Goal: Find specific page/section: Find specific page/section

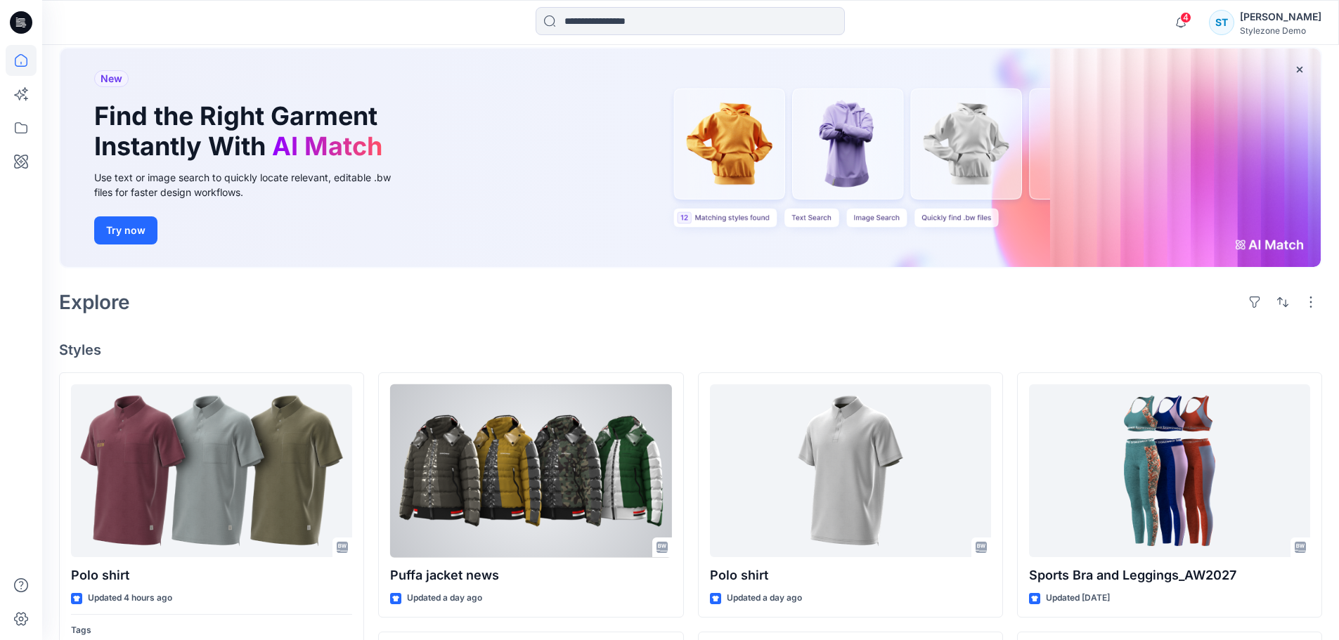
scroll to position [70, 0]
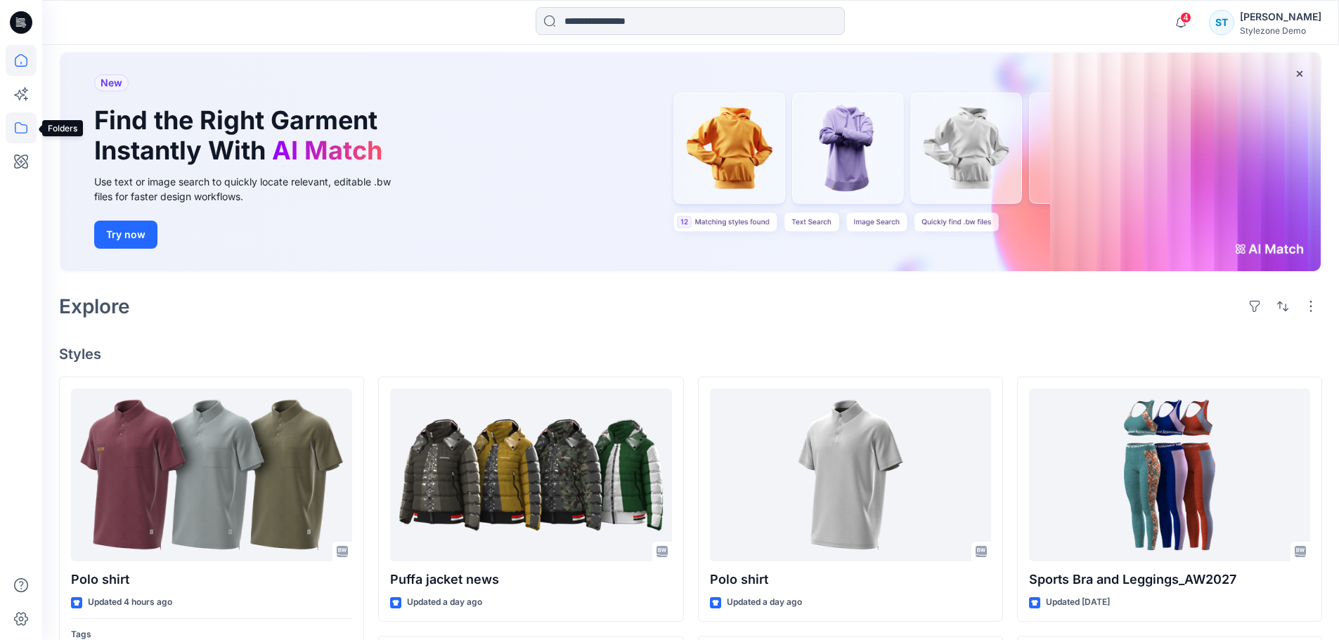
click at [22, 129] on icon at bounding box center [21, 127] width 31 height 31
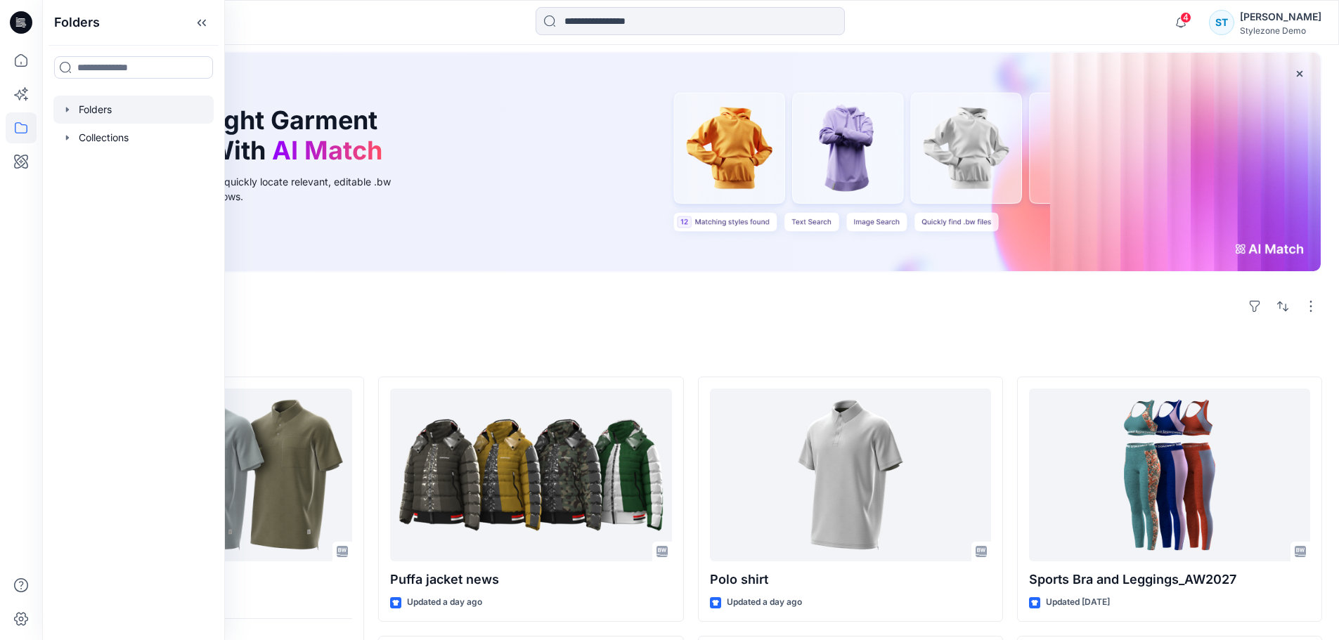
click at [66, 106] on icon "button" at bounding box center [67, 109] width 11 height 11
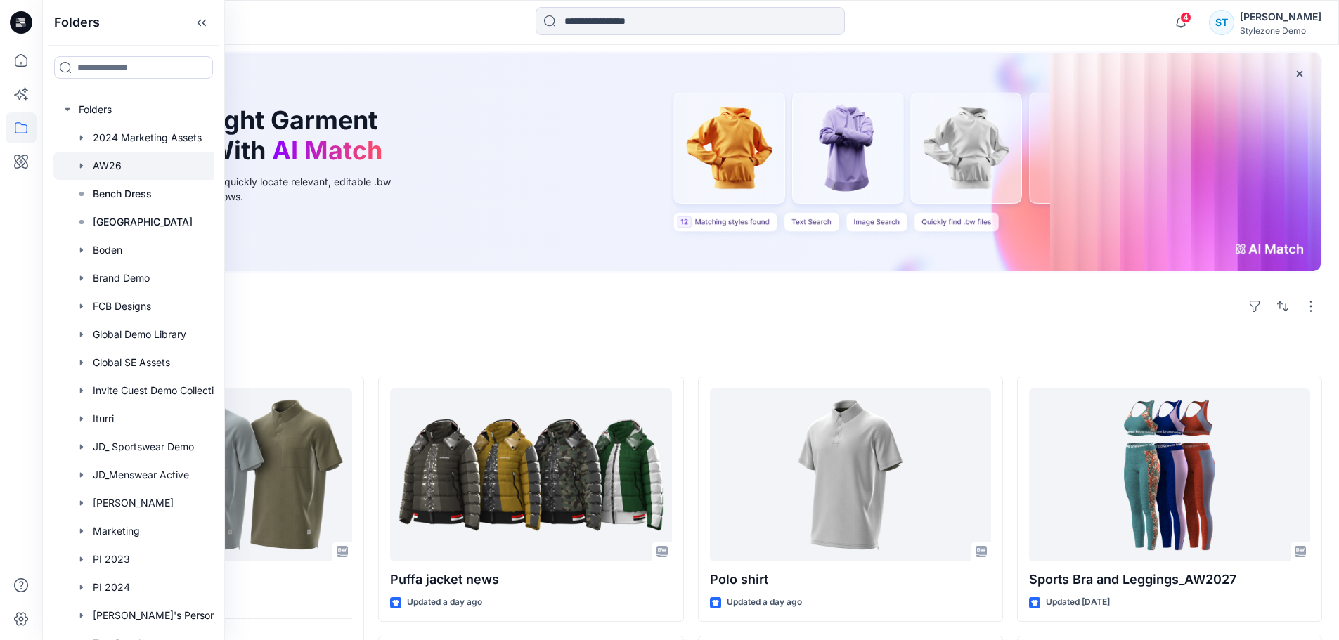
click at [80, 169] on icon "button" at bounding box center [81, 165] width 11 height 11
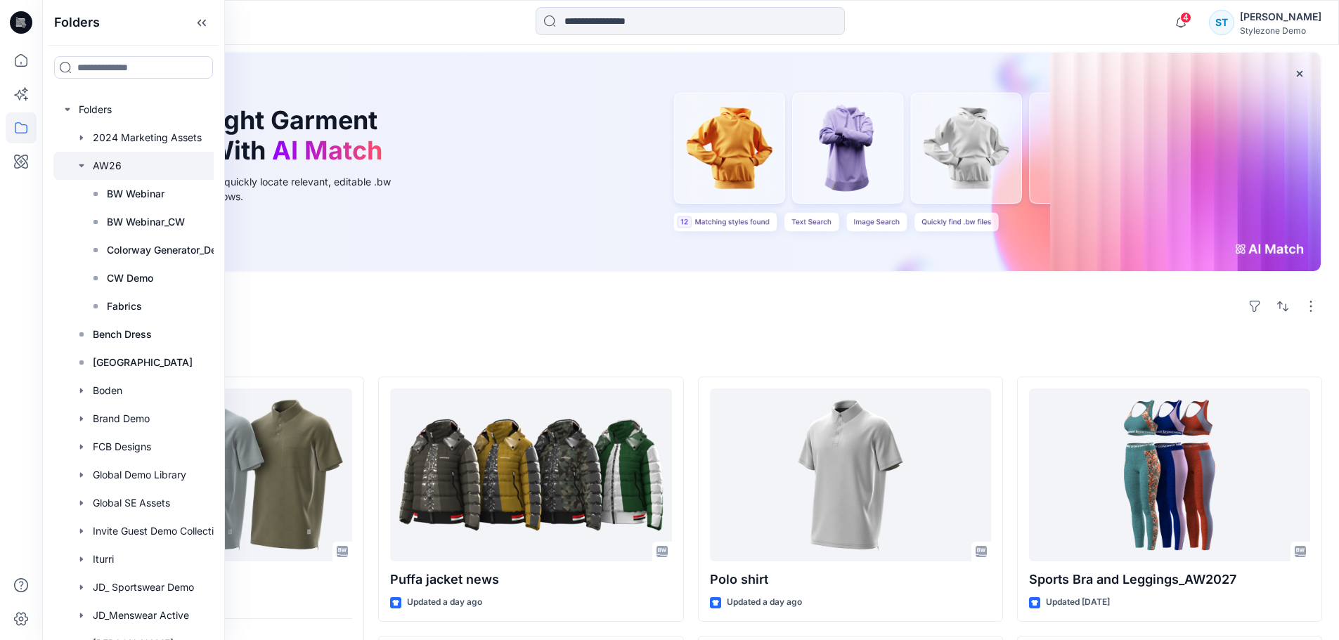
click at [104, 160] on div at bounding box center [151, 166] width 197 height 28
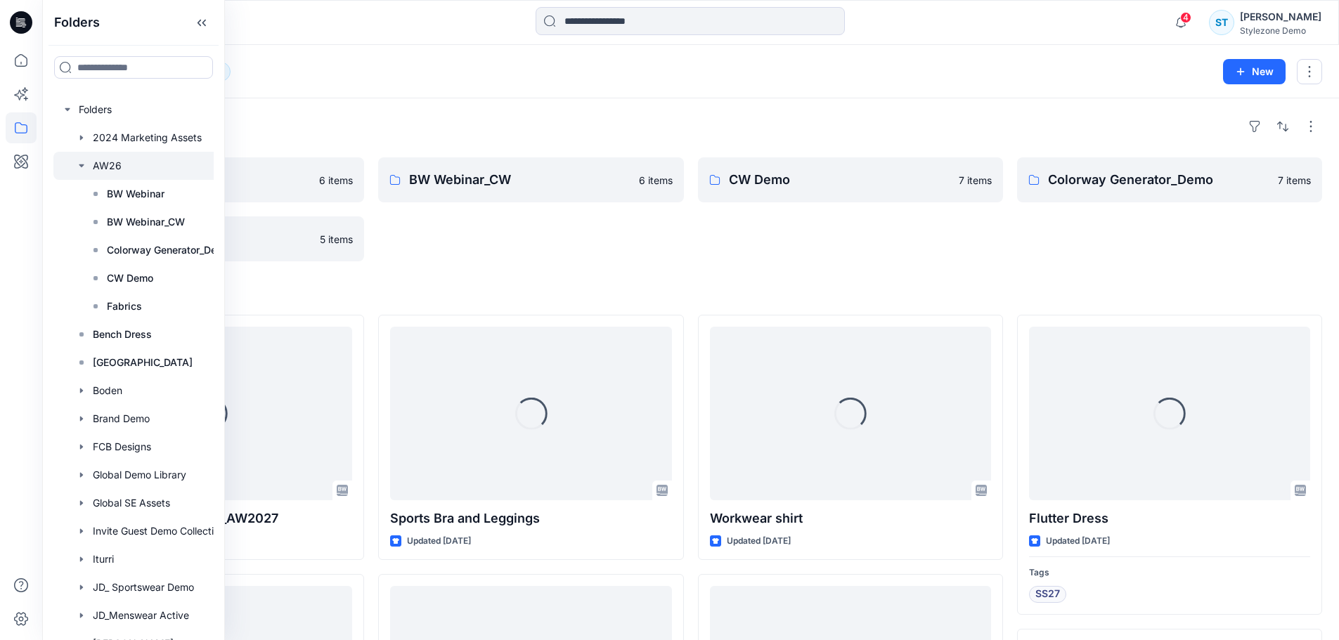
click at [548, 126] on div "Folders" at bounding box center [690, 126] width 1263 height 22
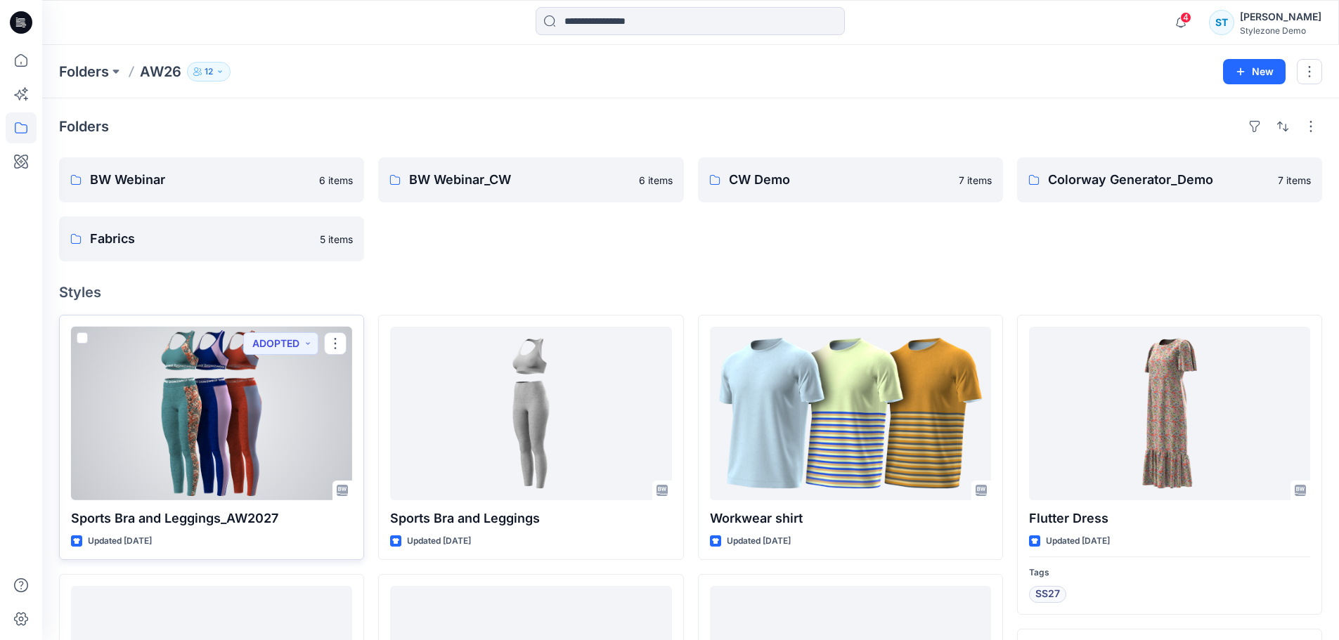
click at [255, 443] on div at bounding box center [211, 414] width 281 height 174
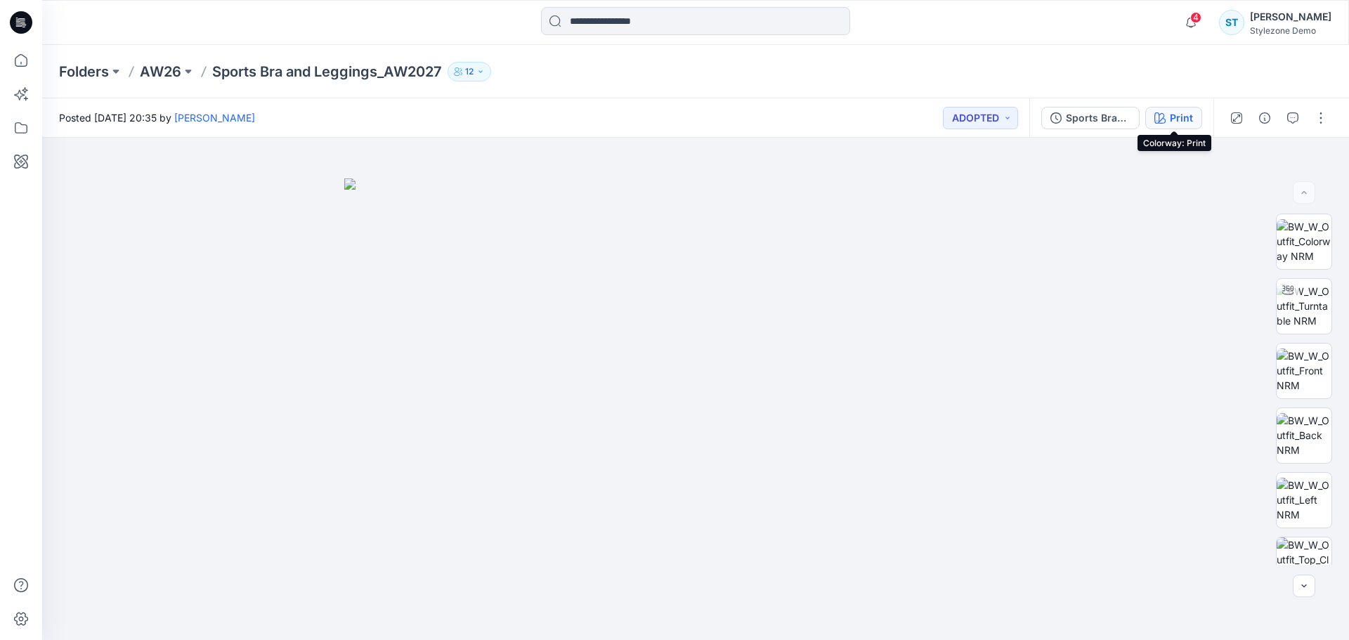
click at [1184, 115] on div "Print" at bounding box center [1181, 117] width 23 height 15
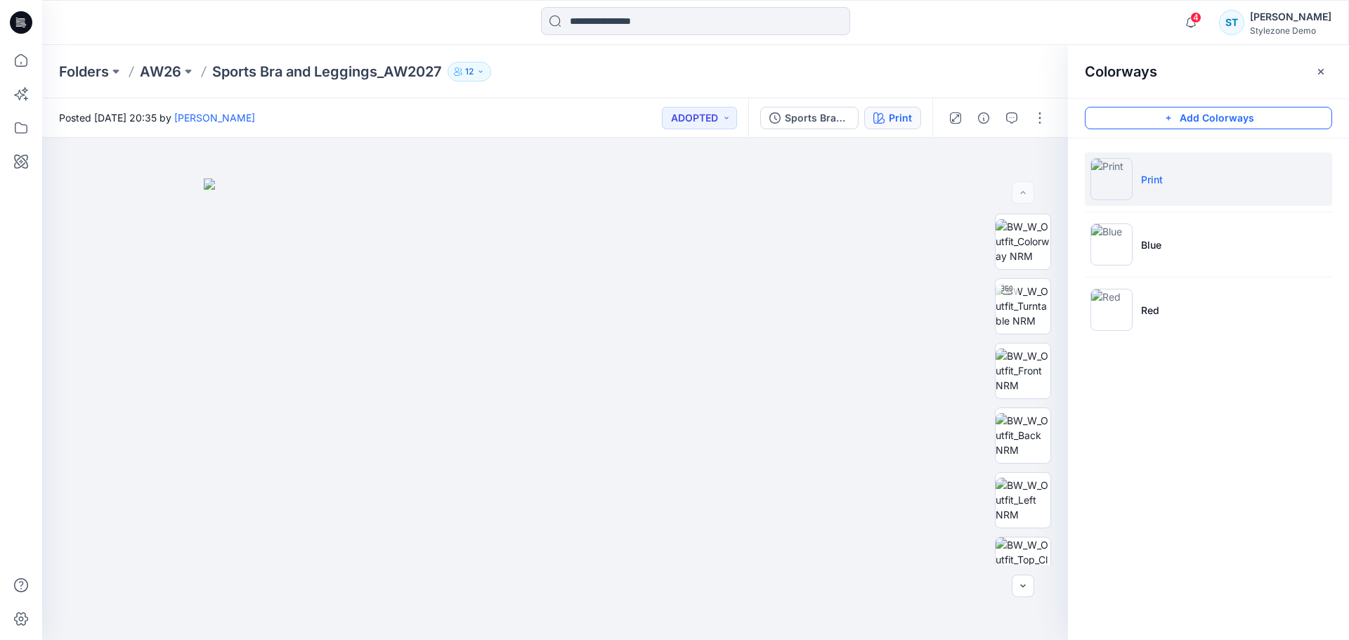
click at [1199, 123] on button "Add Colorways" at bounding box center [1208, 118] width 247 height 22
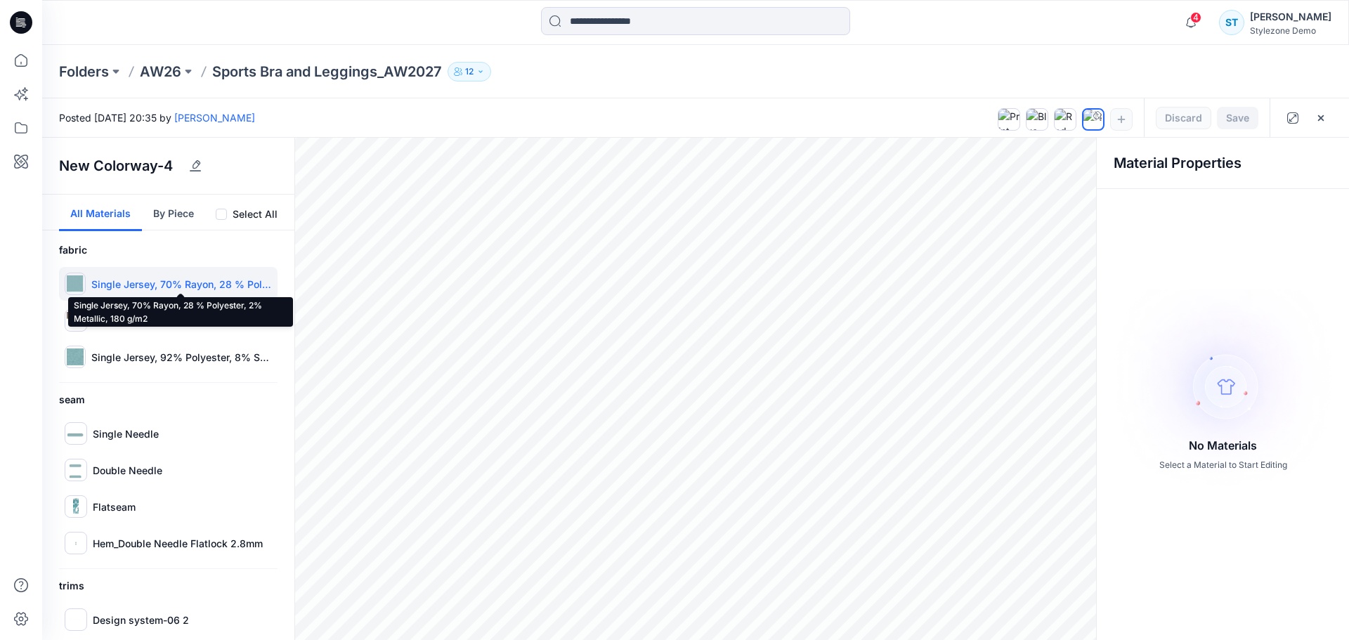
click at [209, 280] on p "Single Jersey, 70% Rayon, 28 % Polyester, 2% Metallic, 180 g/m2" at bounding box center [181, 284] width 181 height 15
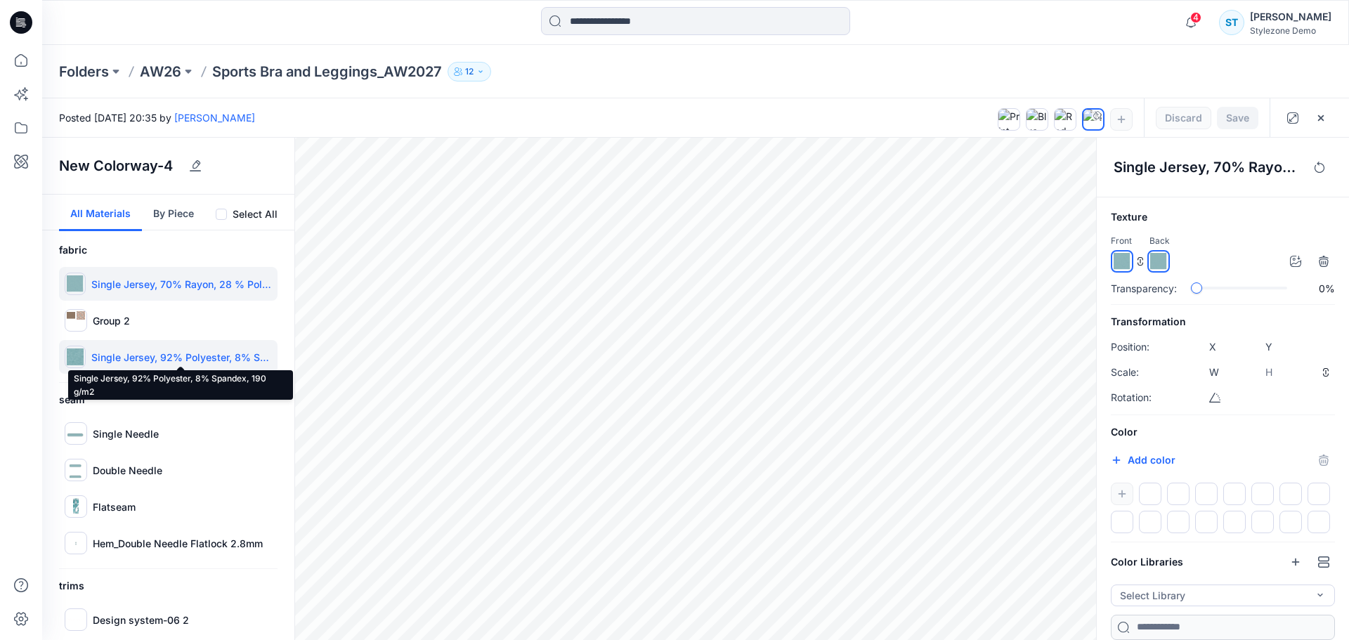
click at [207, 352] on p "Single Jersey, 92% Polyester, 8% Spandex, 190 g/m2" at bounding box center [181, 357] width 181 height 15
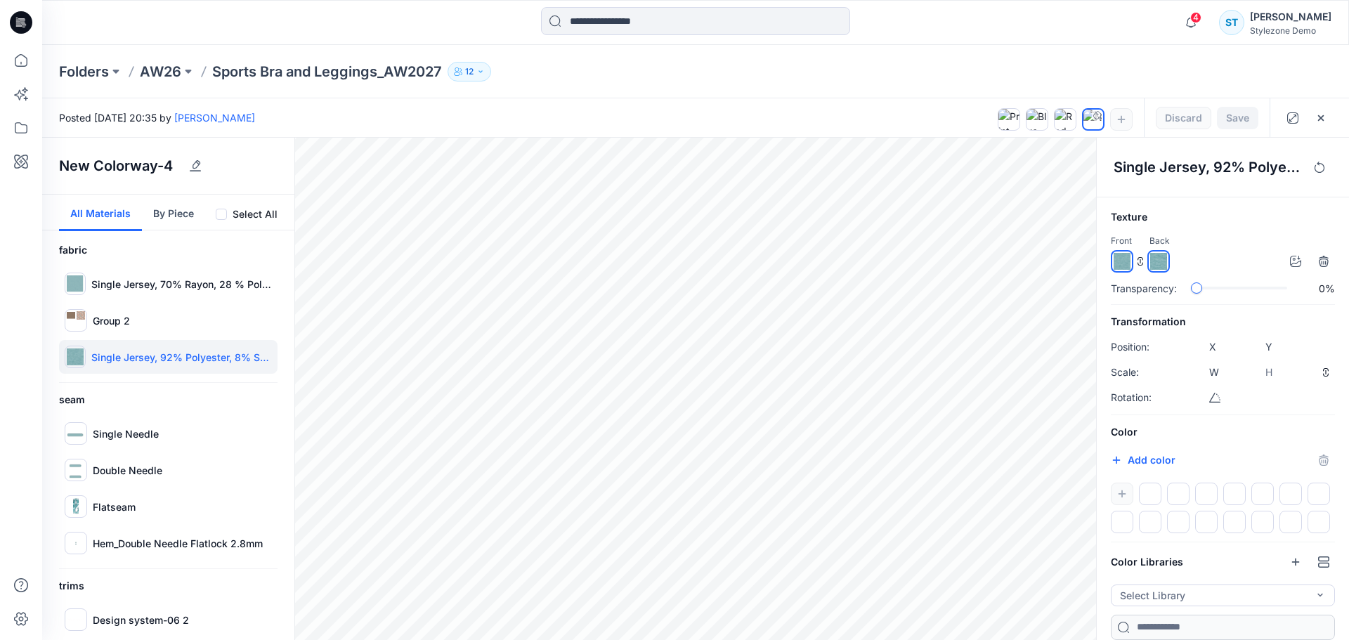
scroll to position [14, 0]
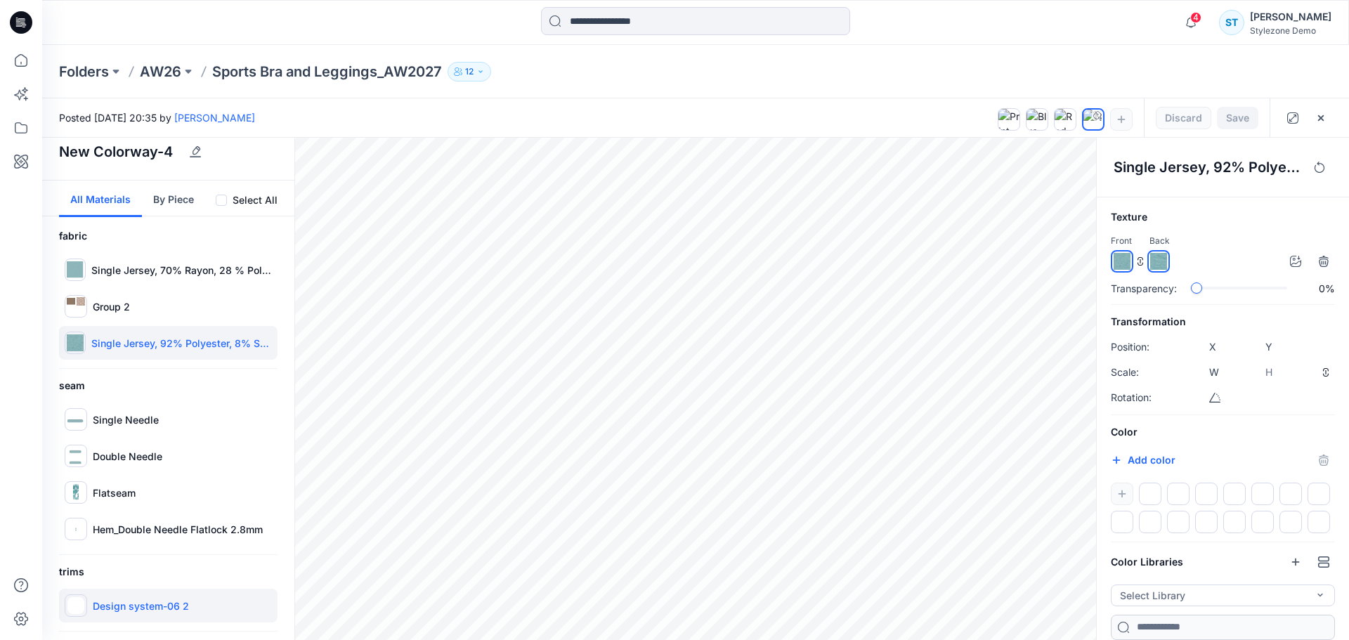
click at [153, 611] on p "Design system-06 2" at bounding box center [141, 606] width 96 height 15
type input "****"
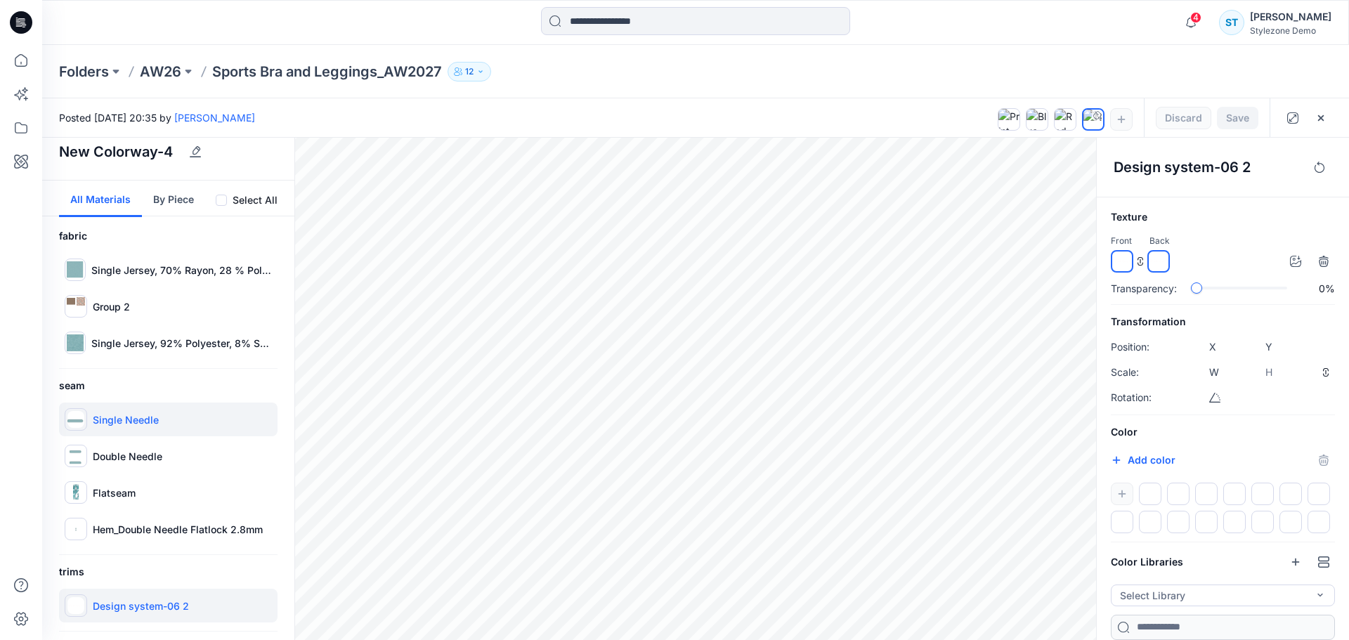
click at [191, 422] on div "Single Needle" at bounding box center [168, 420] width 219 height 34
type input "*****"
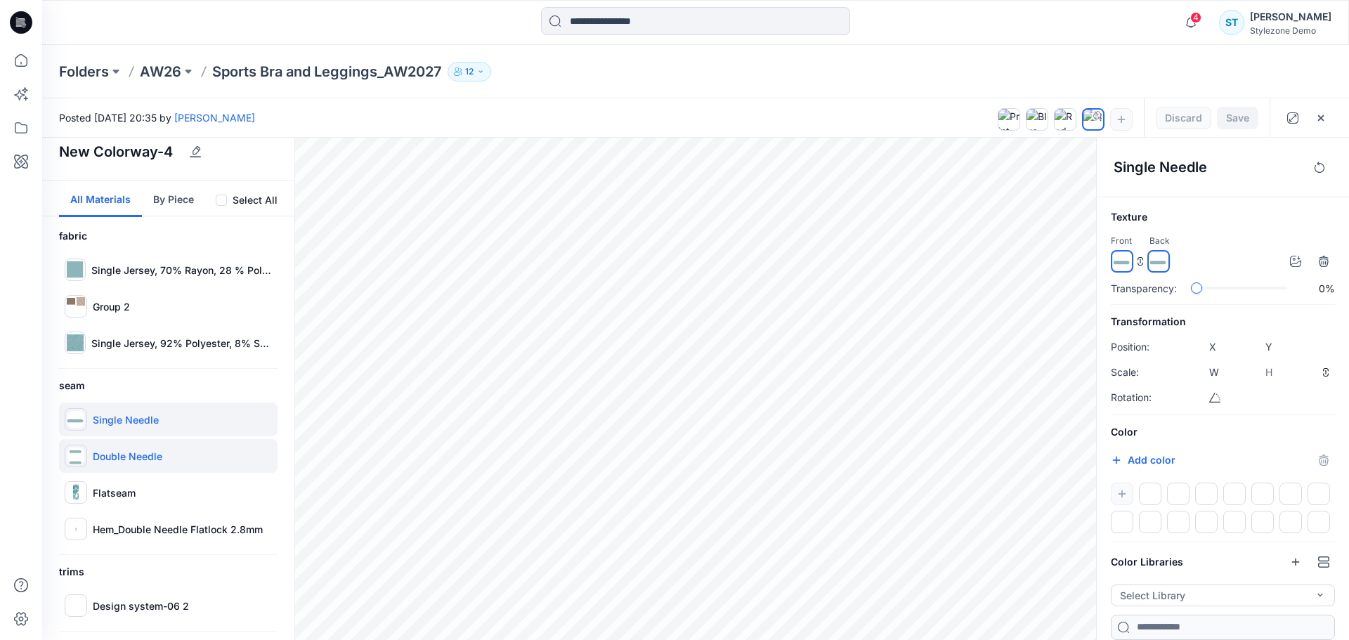
click at [194, 462] on div "Double Needle" at bounding box center [168, 456] width 219 height 34
type input "*****"
click at [192, 490] on div "Flatseam" at bounding box center [168, 493] width 219 height 34
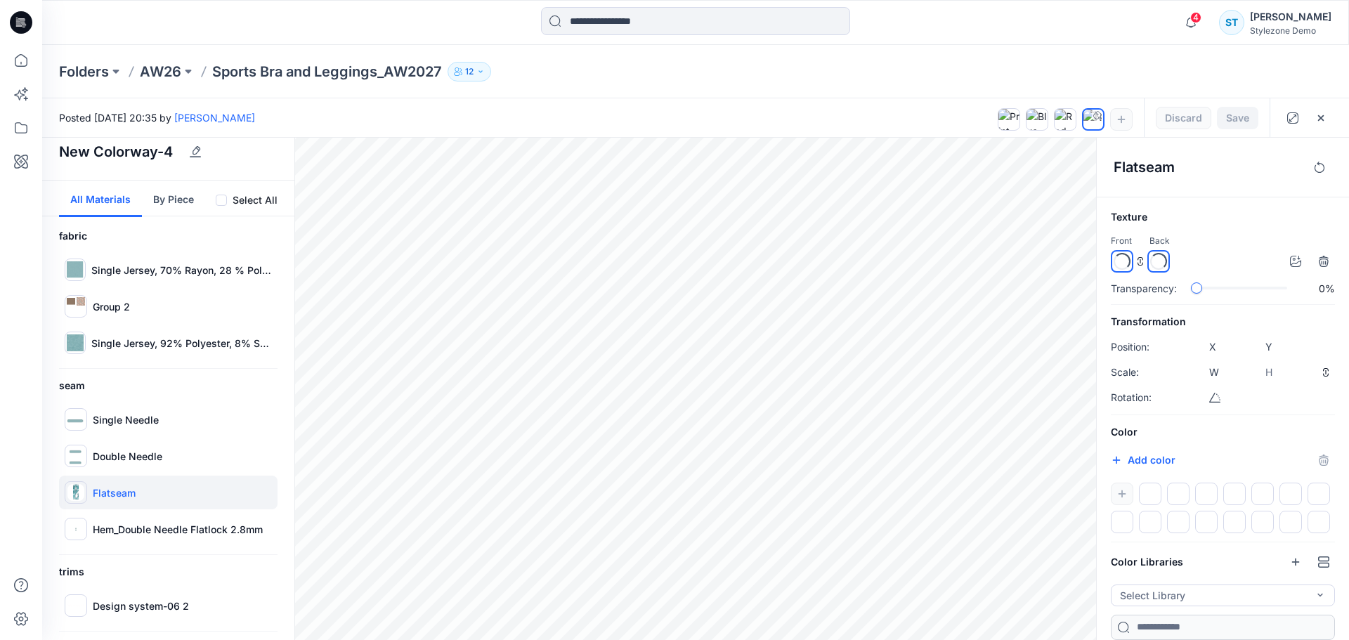
type input "*****"
click at [190, 275] on p "Single Jersey, 70% Rayon, 28 % Polyester, 2% Metallic, 180 g/m2" at bounding box center [181, 270] width 181 height 15
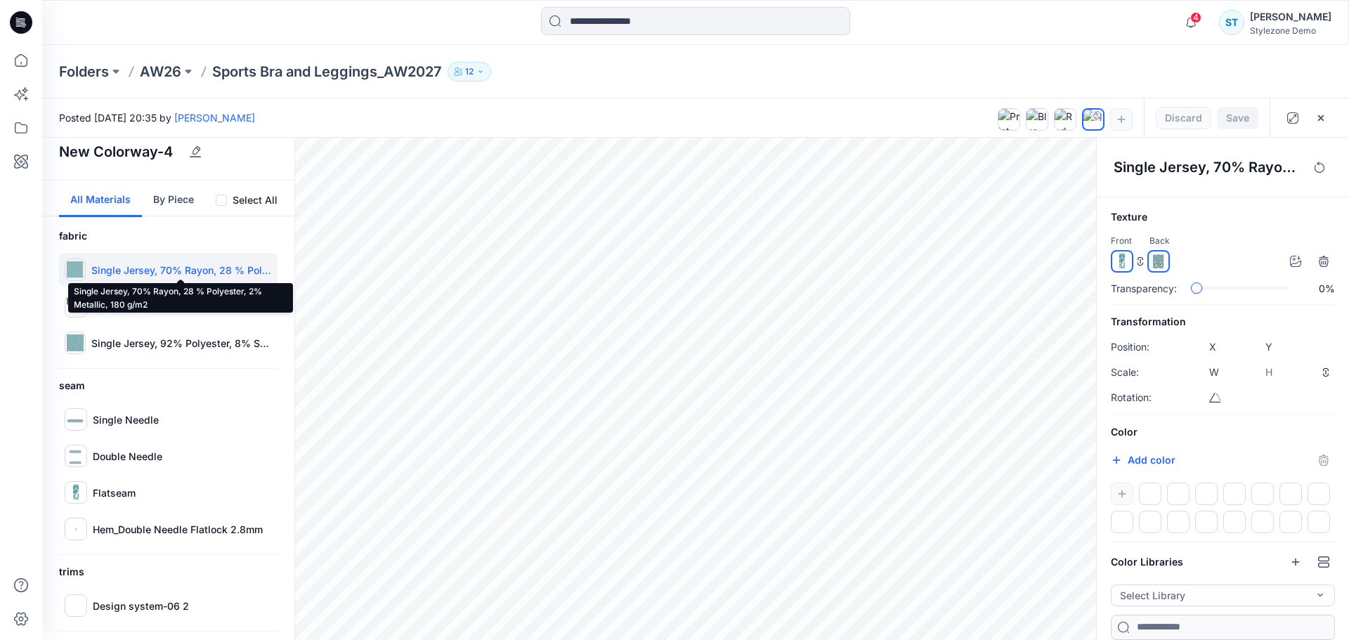
type input "****"
type input "*****"
click at [183, 70] on button at bounding box center [188, 72] width 14 height 20
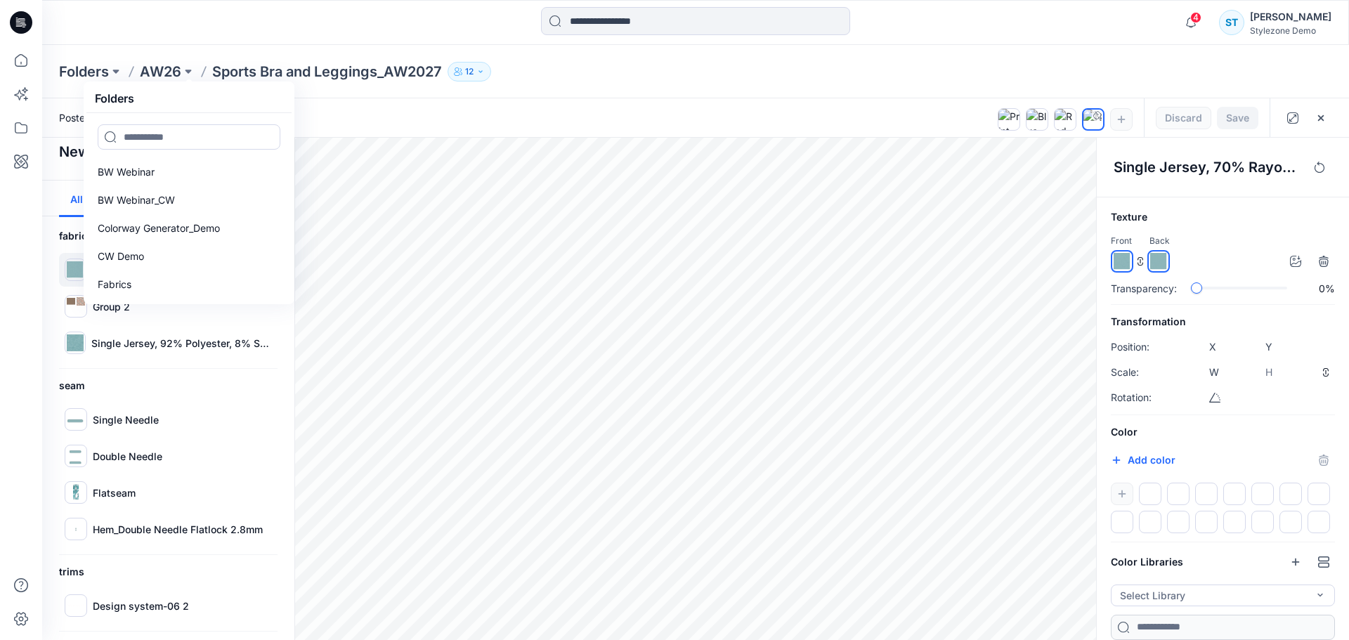
click at [316, 24] on div at bounding box center [205, 22] width 327 height 31
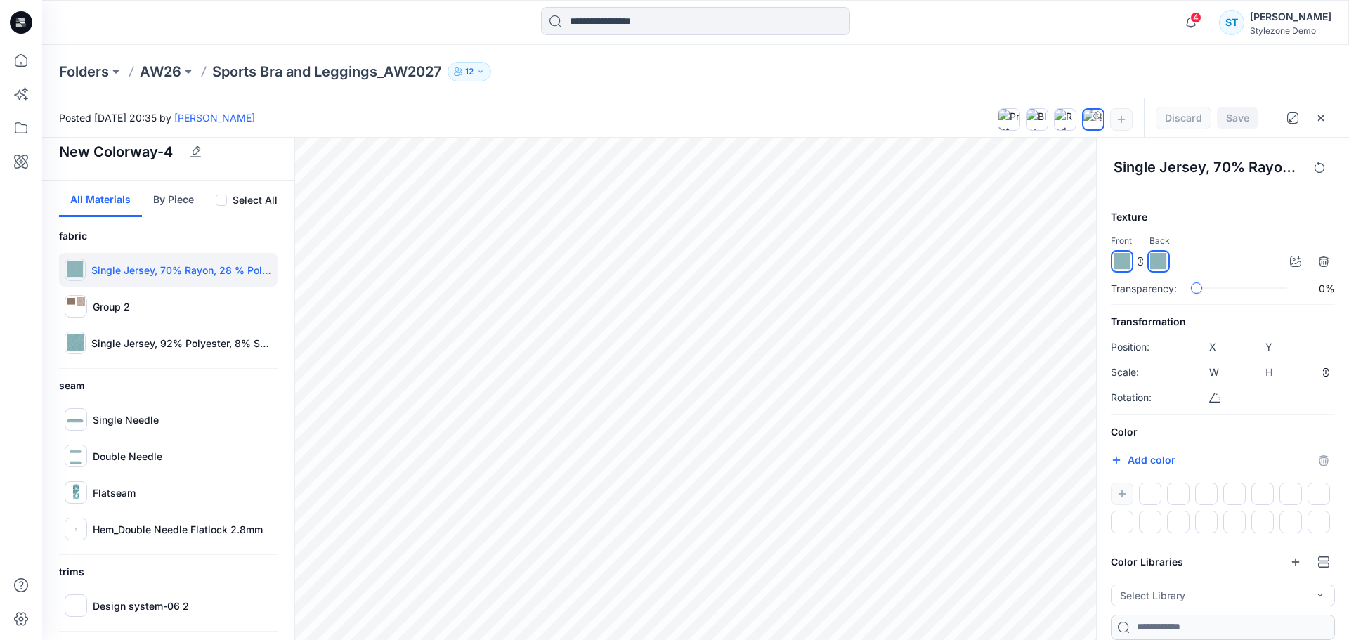
click at [313, 76] on p "Sports Bra and Leggings_AW2027" at bounding box center [327, 72] width 230 height 20
click at [1323, 121] on icon "button" at bounding box center [1320, 117] width 11 height 11
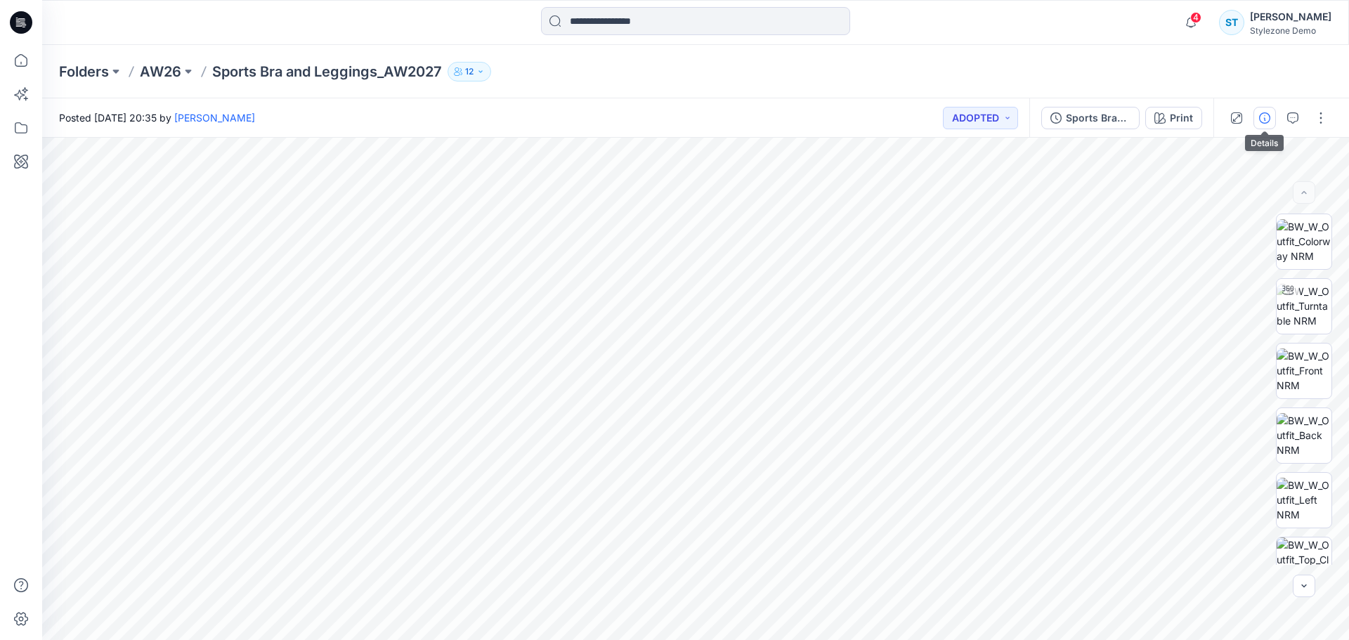
click at [1264, 118] on icon "button" at bounding box center [1264, 117] width 11 height 11
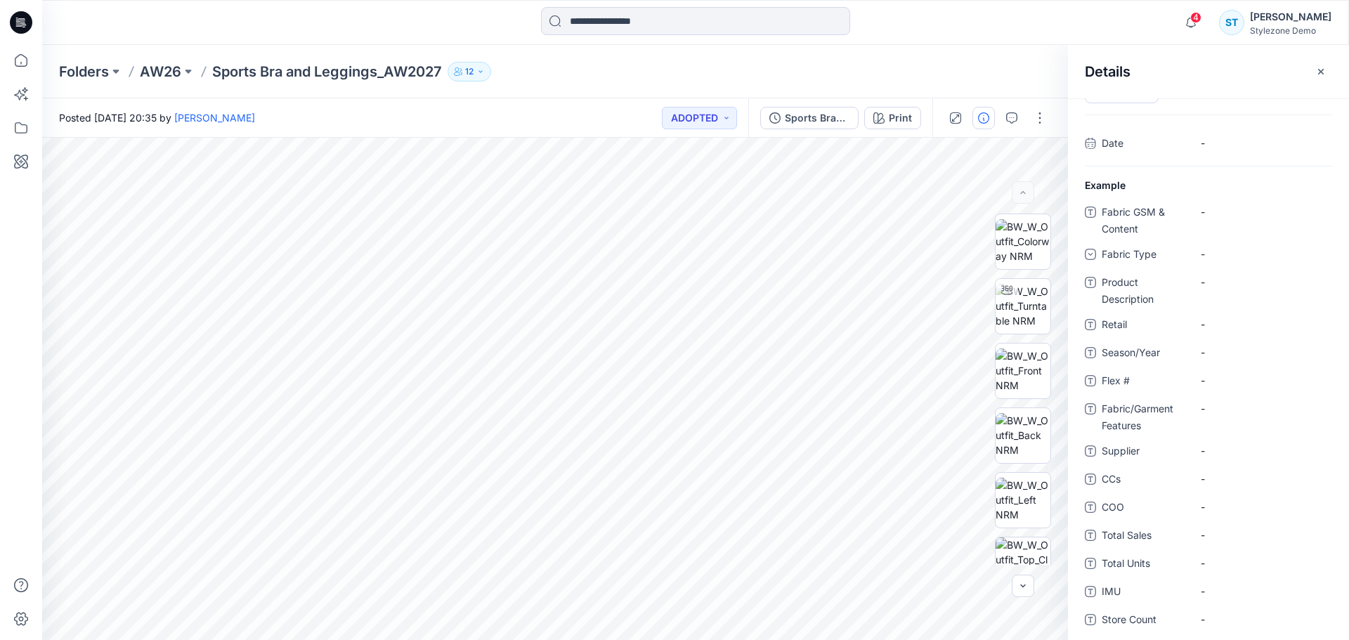
scroll to position [0, 0]
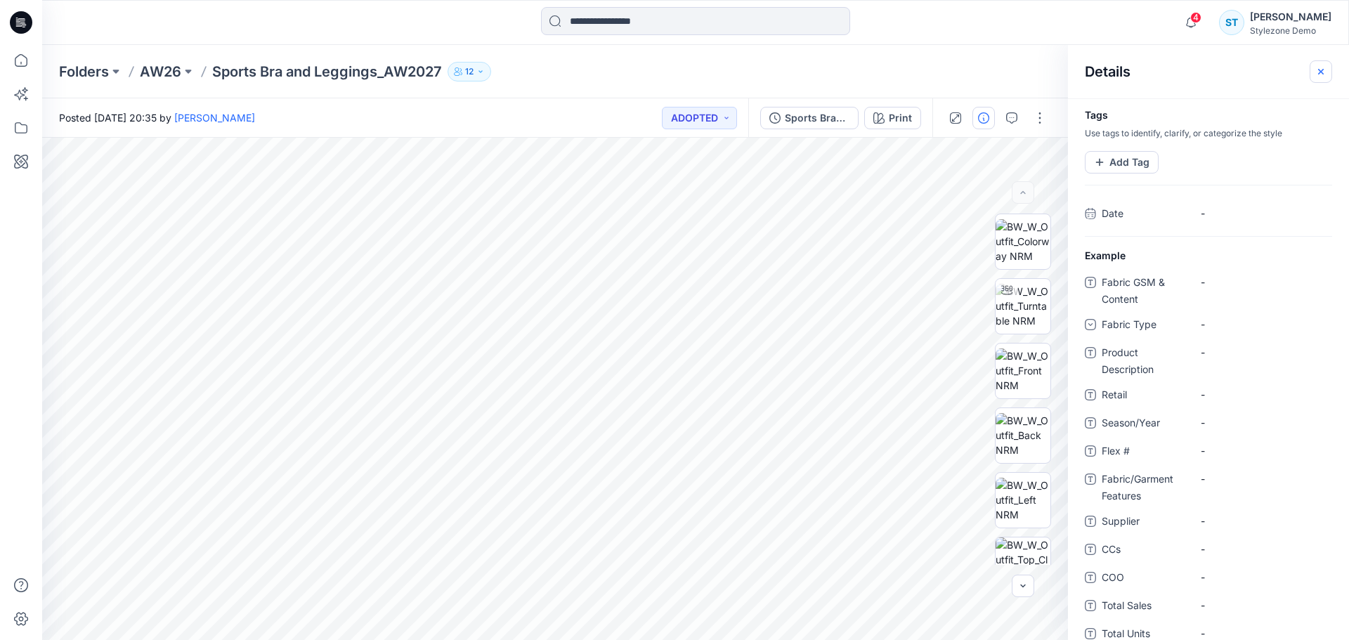
click at [1315, 79] on button "button" at bounding box center [1321, 71] width 22 height 22
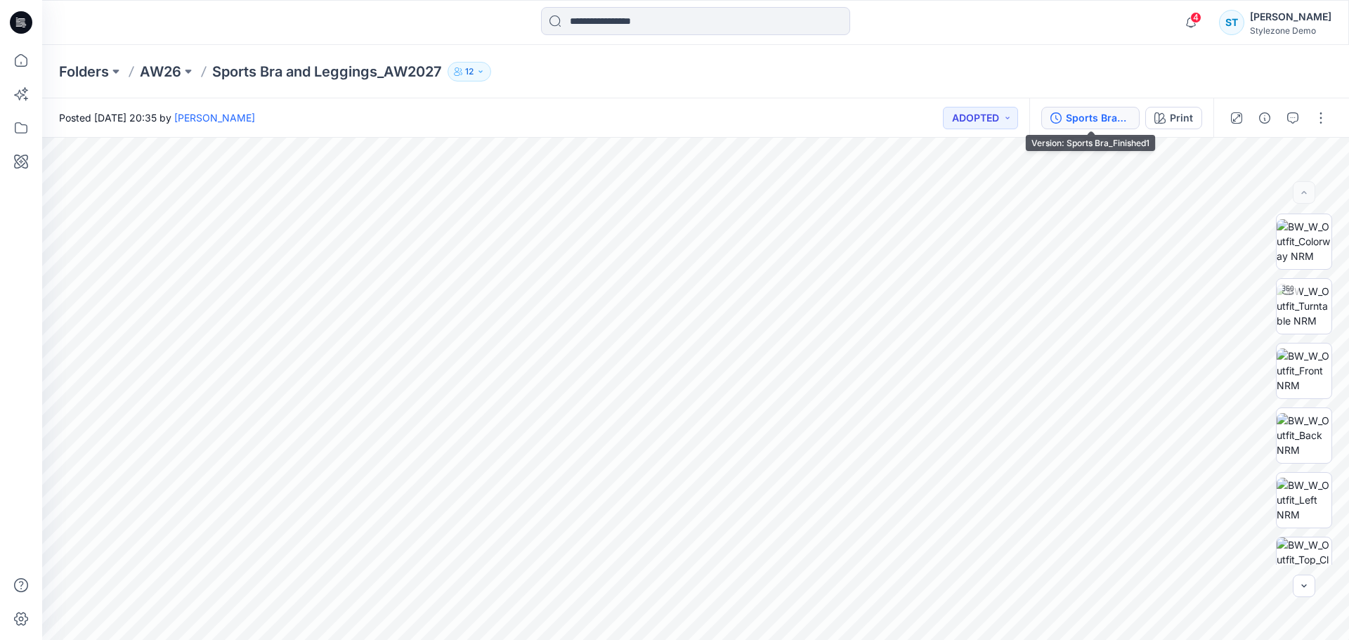
click at [1097, 126] on button "Sports Bra_Finished1" at bounding box center [1090, 118] width 98 height 22
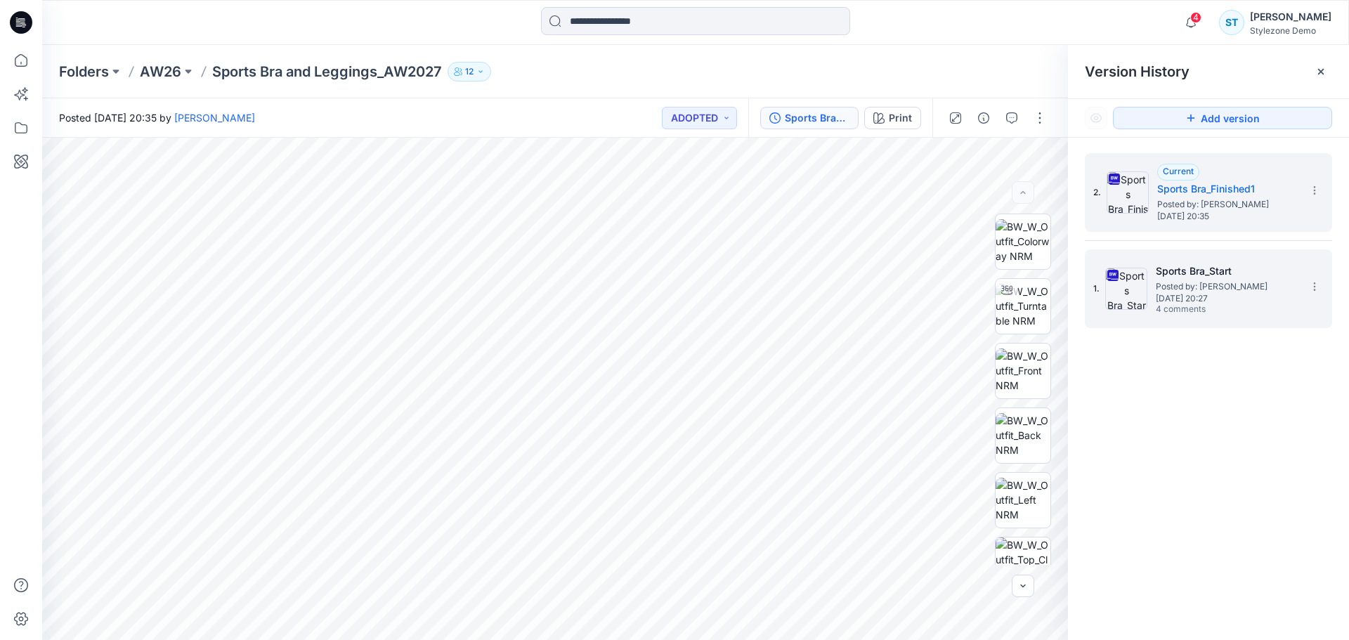
click at [1154, 295] on div "1. Sports Bra_Start Posted by: Savio Thomas Monday, September 29, 2025 20:27 4 …" at bounding box center [1198, 288] width 211 height 67
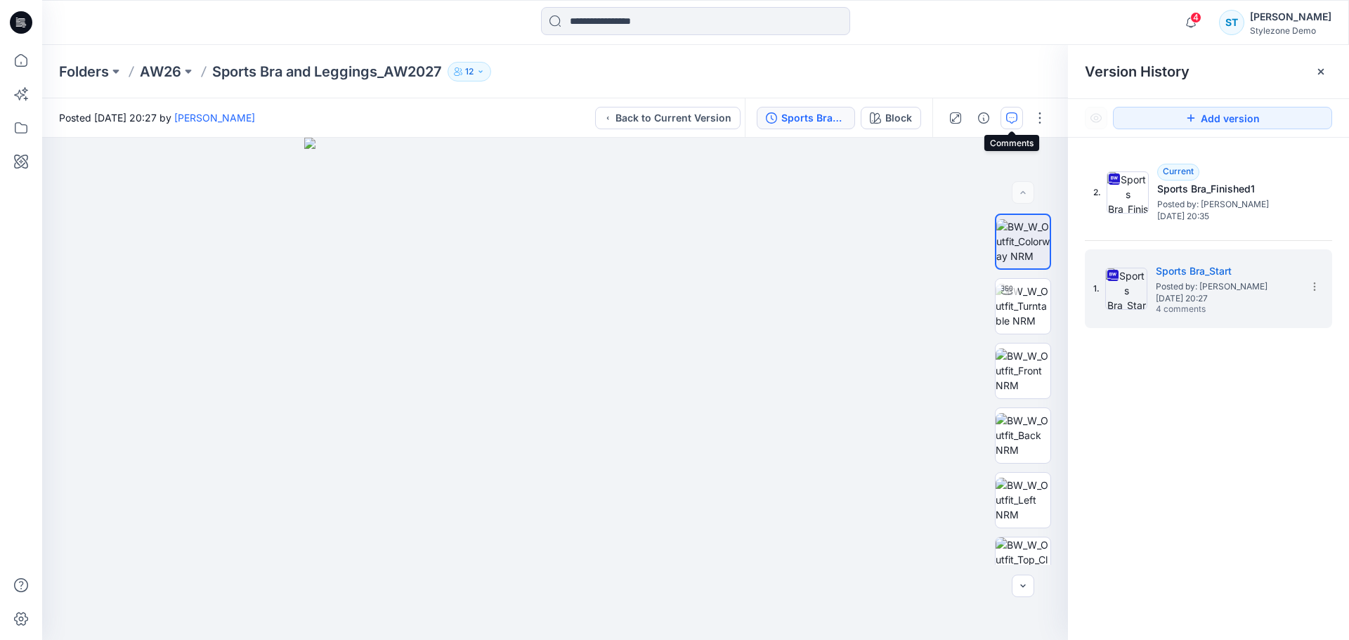
click at [1008, 118] on icon "button" at bounding box center [1011, 117] width 11 height 11
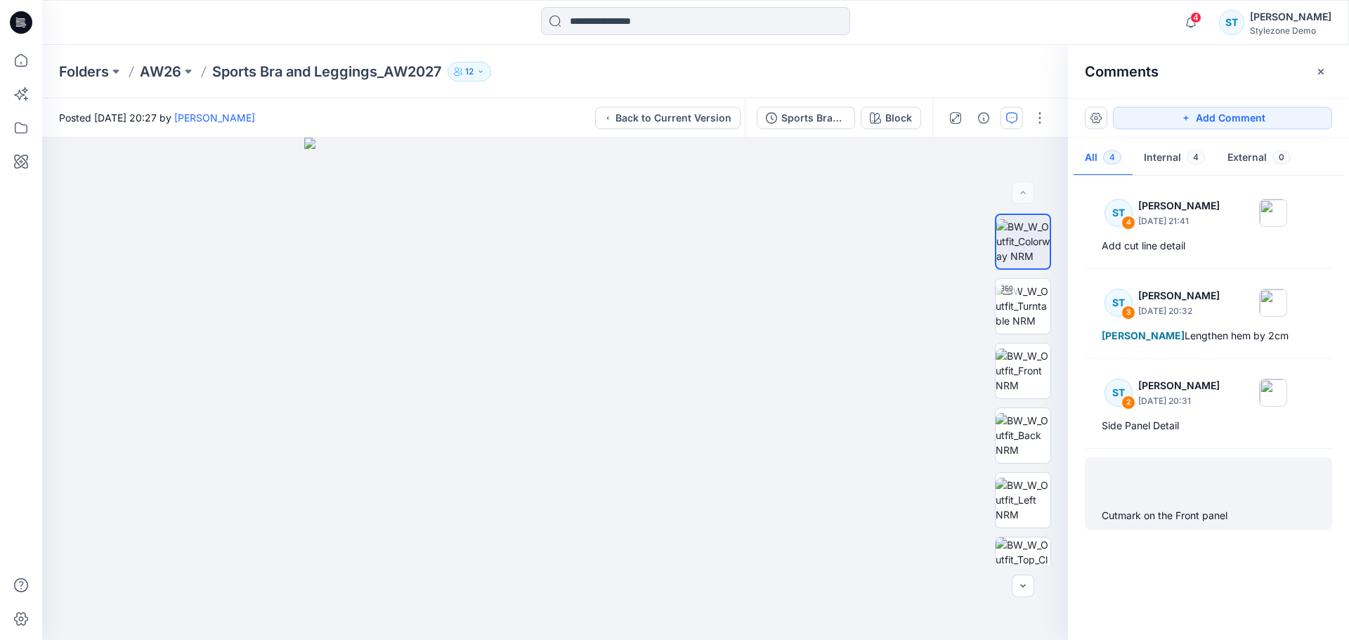
click at [1186, 503] on div "Cutmark on the Front panel" at bounding box center [1208, 493] width 247 height 72
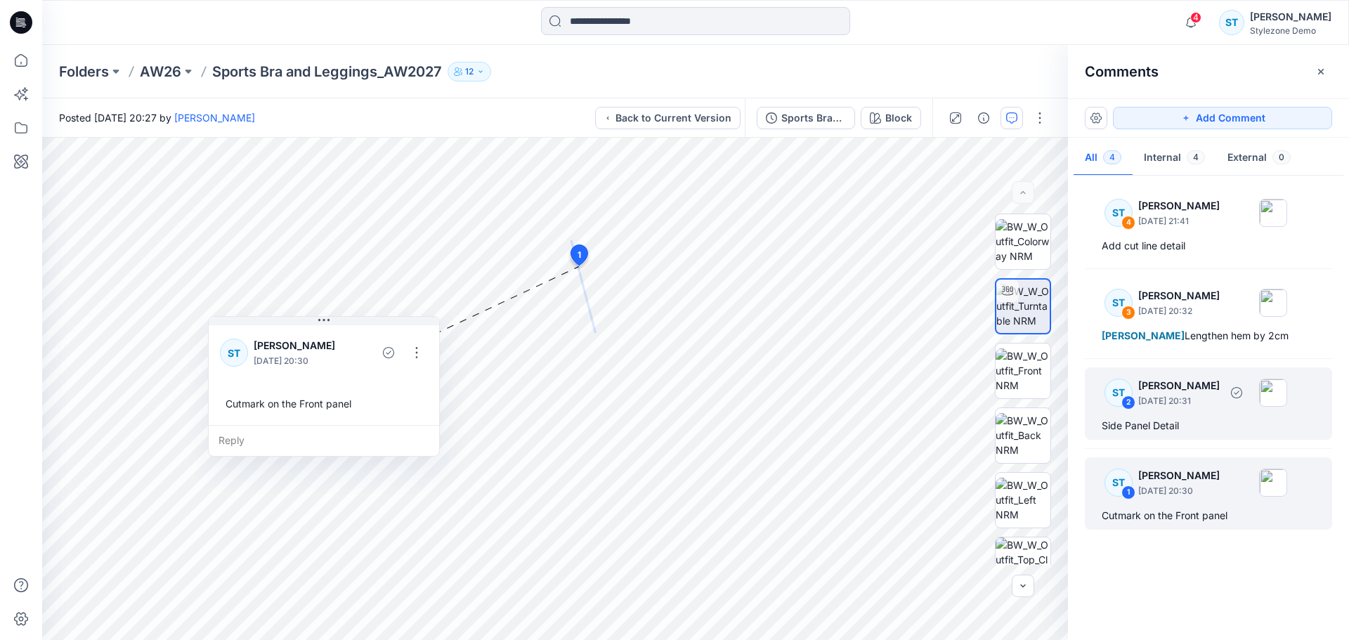
click at [1193, 413] on div "ST 2 Savio Thomas September 29, 2025 20:31 Side Panel Detail" at bounding box center [1208, 404] width 247 height 72
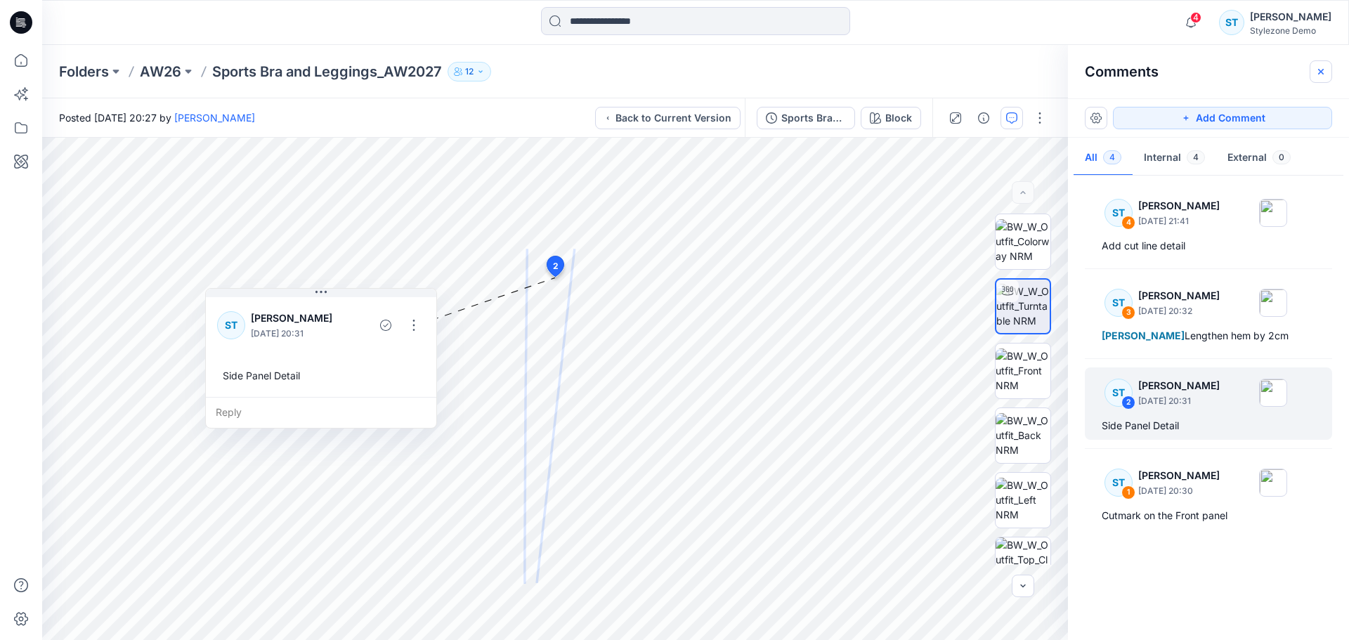
click at [1314, 75] on button "button" at bounding box center [1321, 71] width 22 height 22
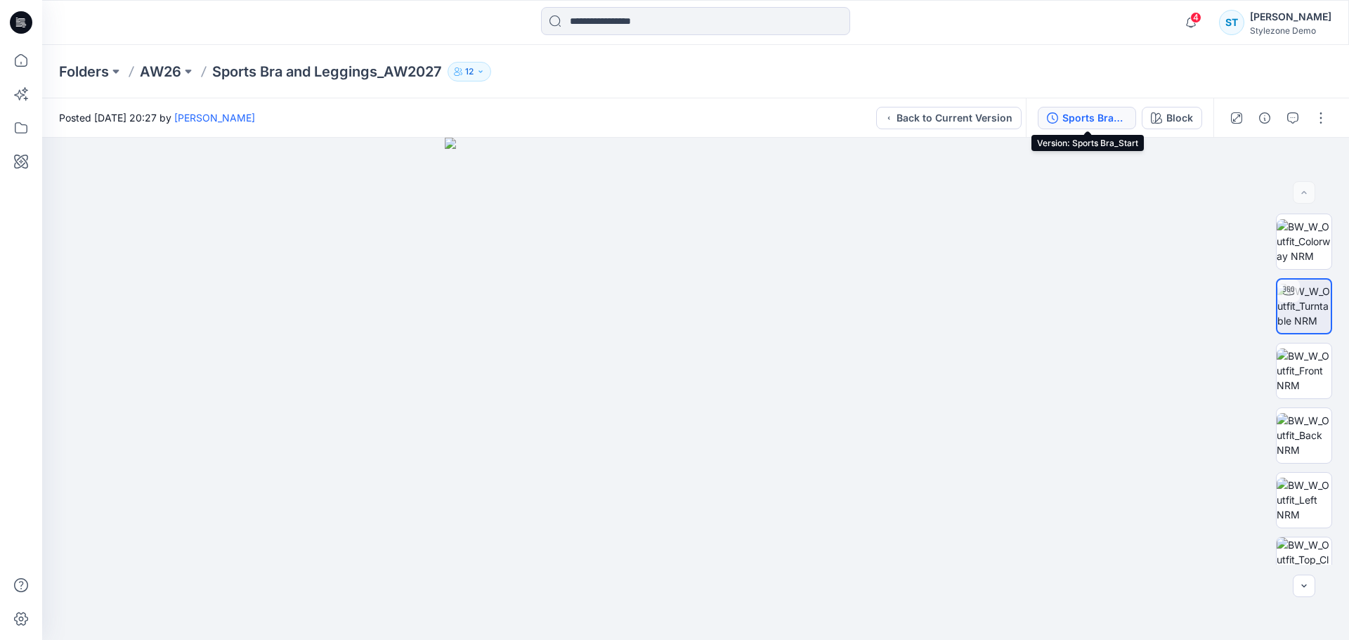
click at [1086, 119] on div "Sports Bra_Start" at bounding box center [1094, 117] width 65 height 15
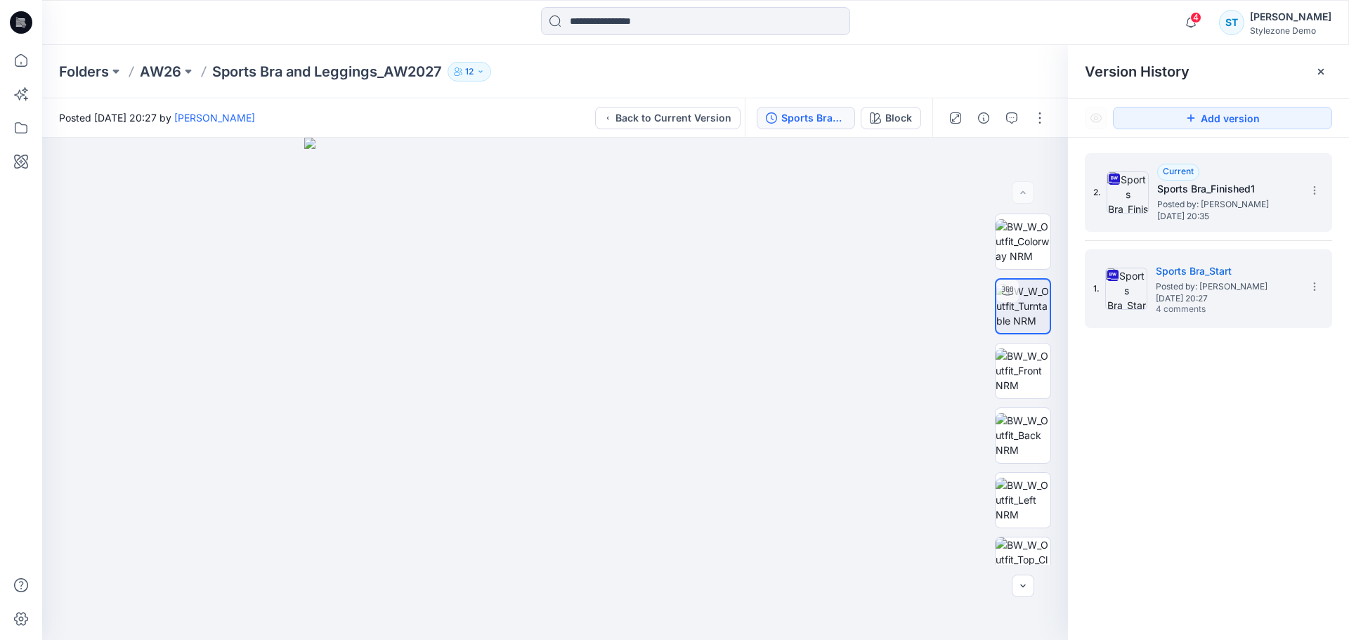
click at [1185, 194] on h5 "Sports Bra_Finished1" at bounding box center [1227, 189] width 141 height 17
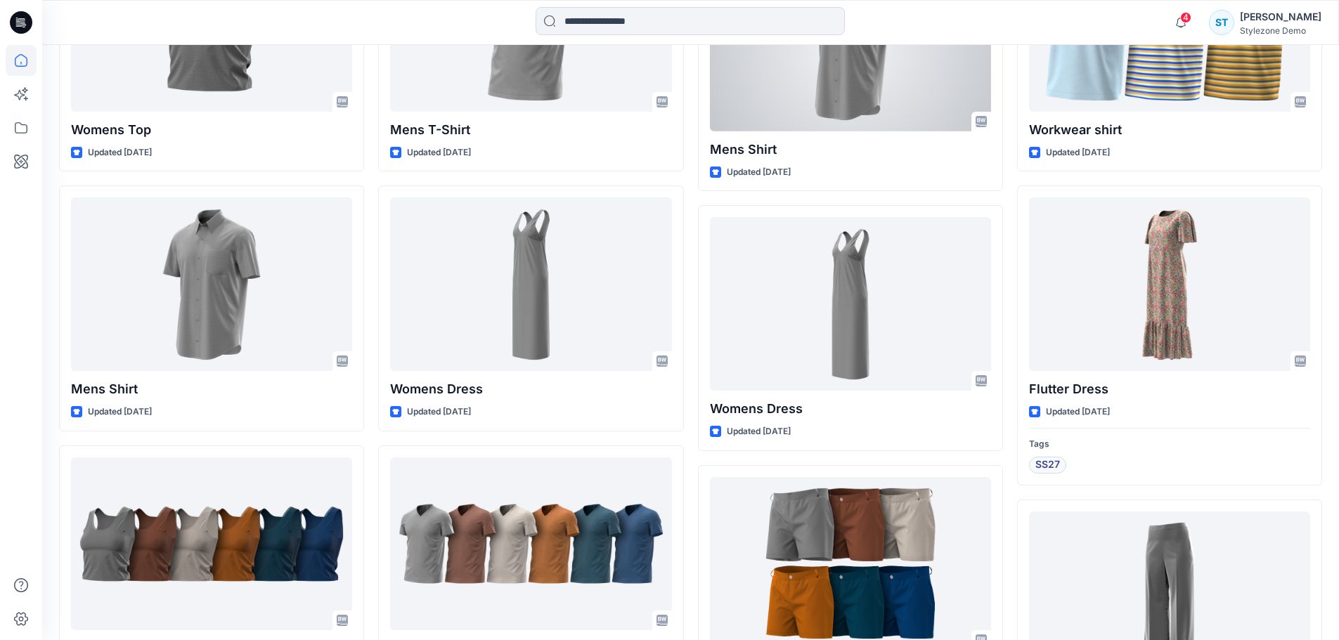
scroll to position [1912, 0]
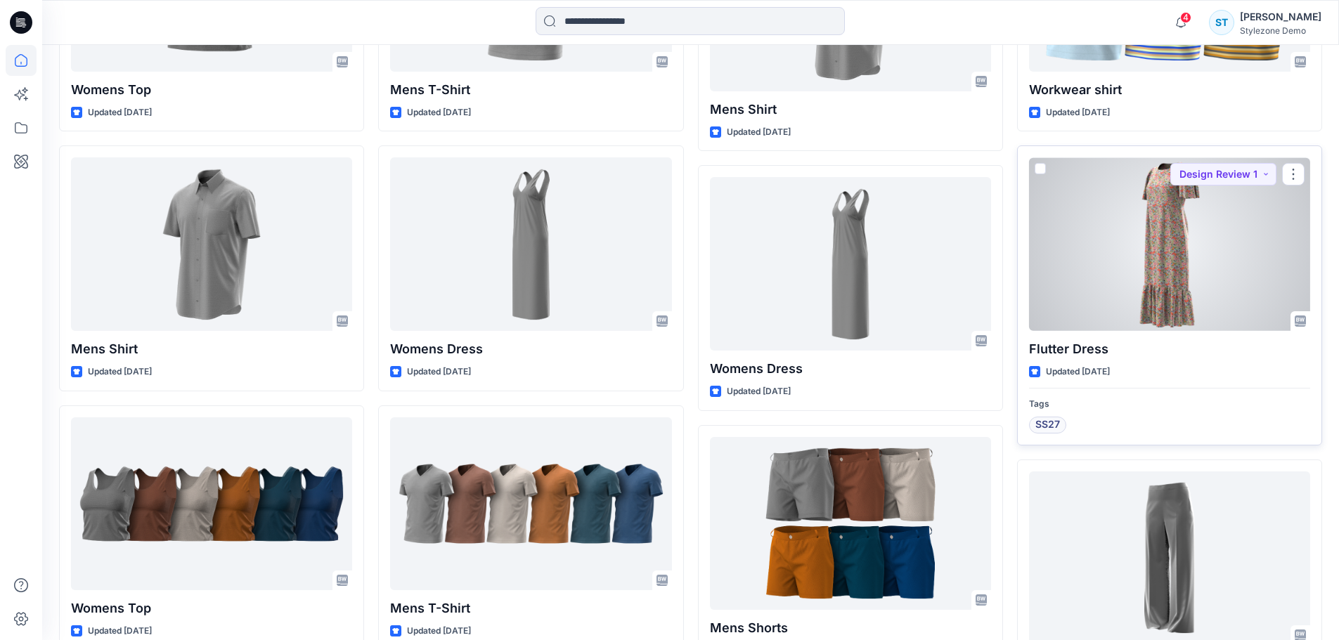
click at [1081, 256] on div at bounding box center [1169, 244] width 281 height 174
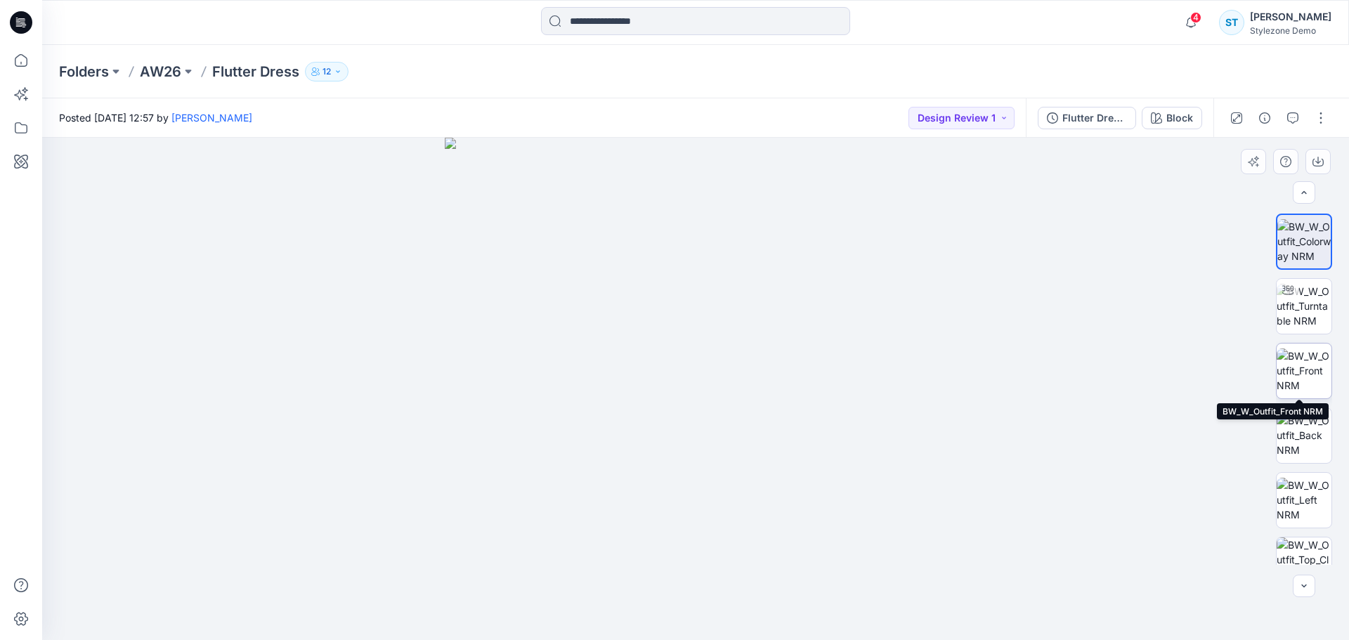
scroll to position [141, 0]
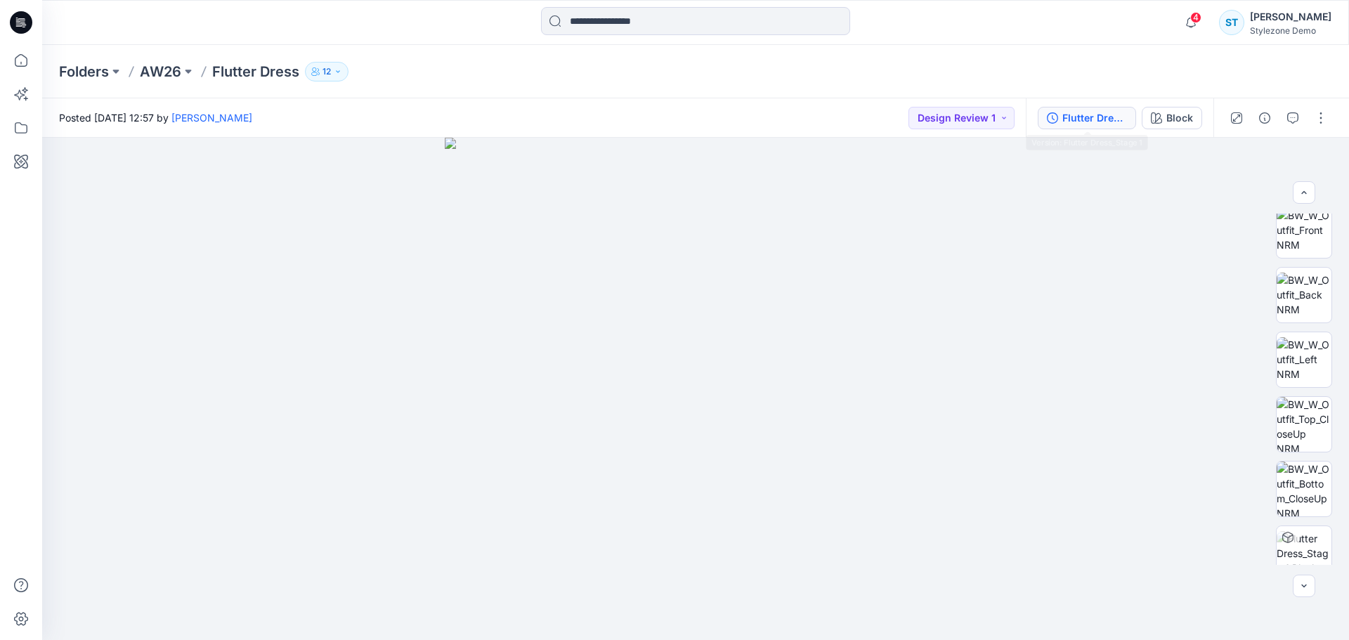
click at [1098, 117] on div "Flutter Dress_Stage 1" at bounding box center [1094, 117] width 65 height 15
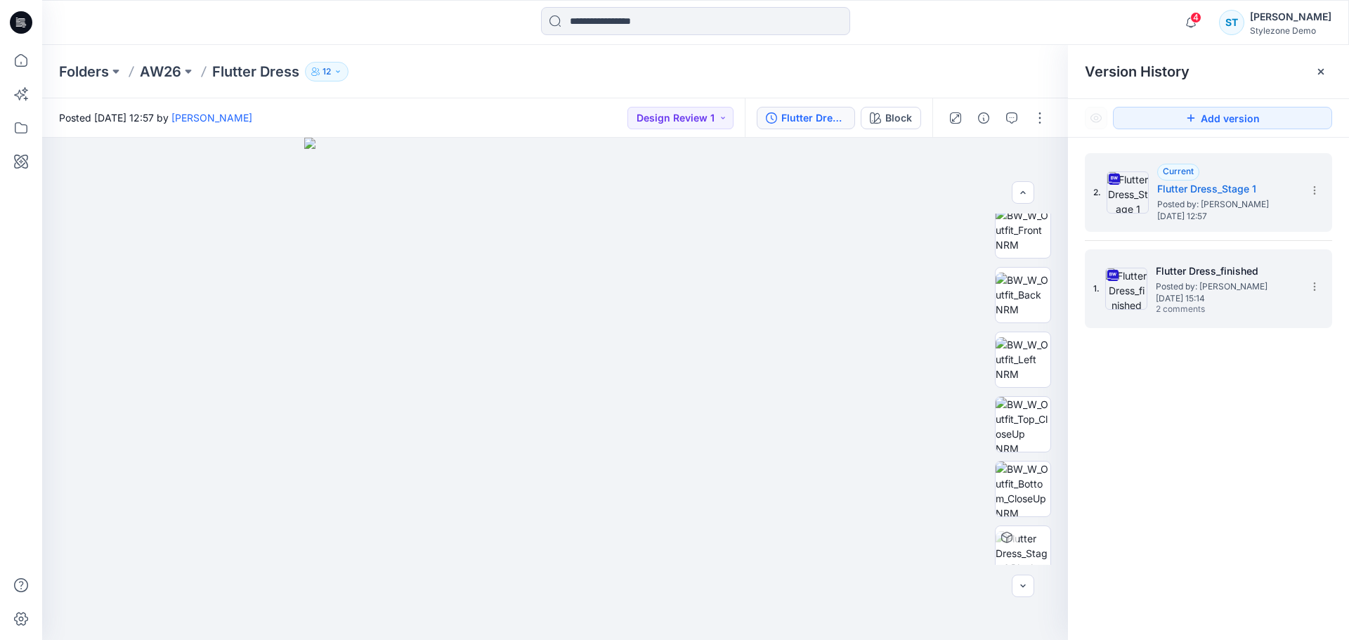
click at [1180, 299] on span "Friday, September 12, 2025 15:14" at bounding box center [1226, 299] width 141 height 10
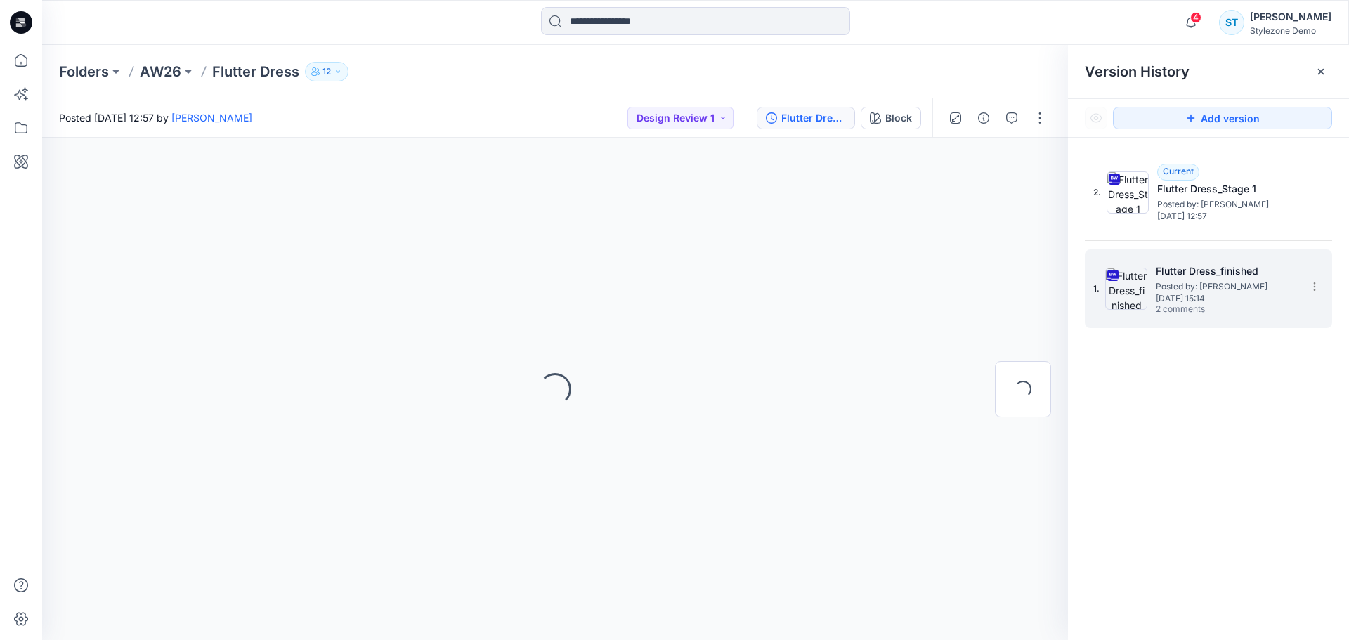
scroll to position [0, 0]
